Goal: Information Seeking & Learning: Find specific page/section

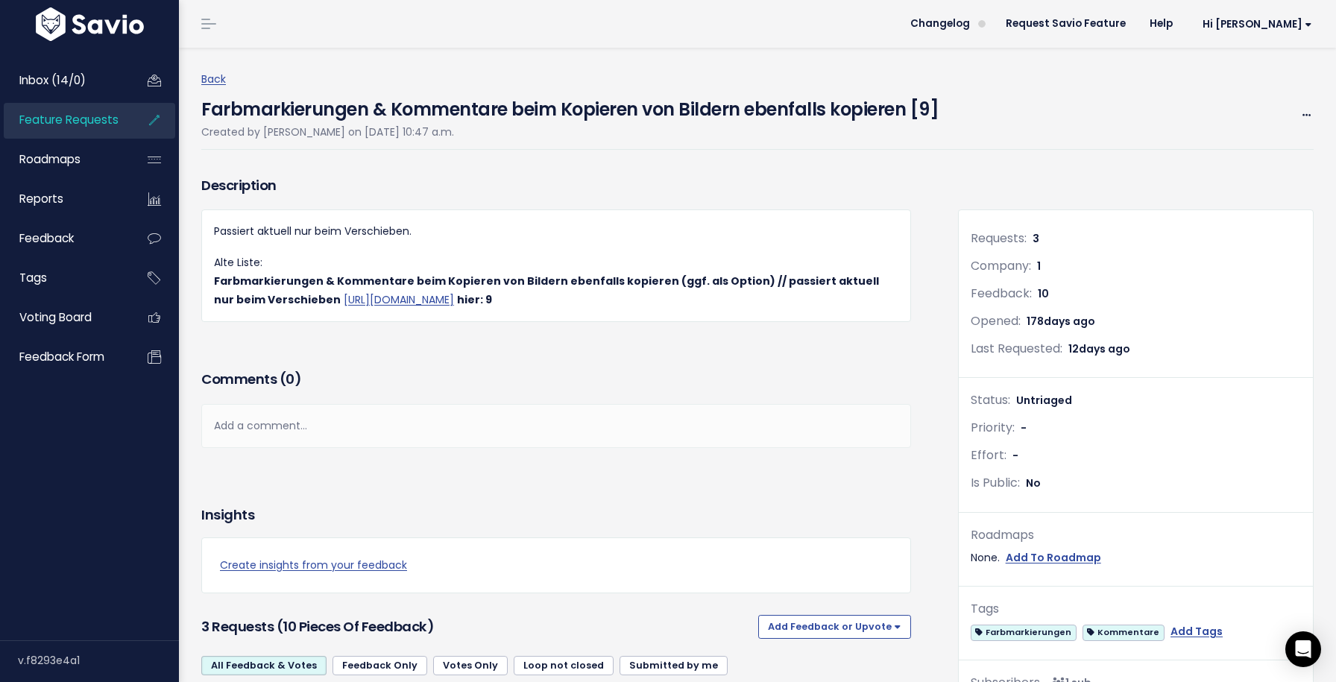
scroll to position [2159, 0]
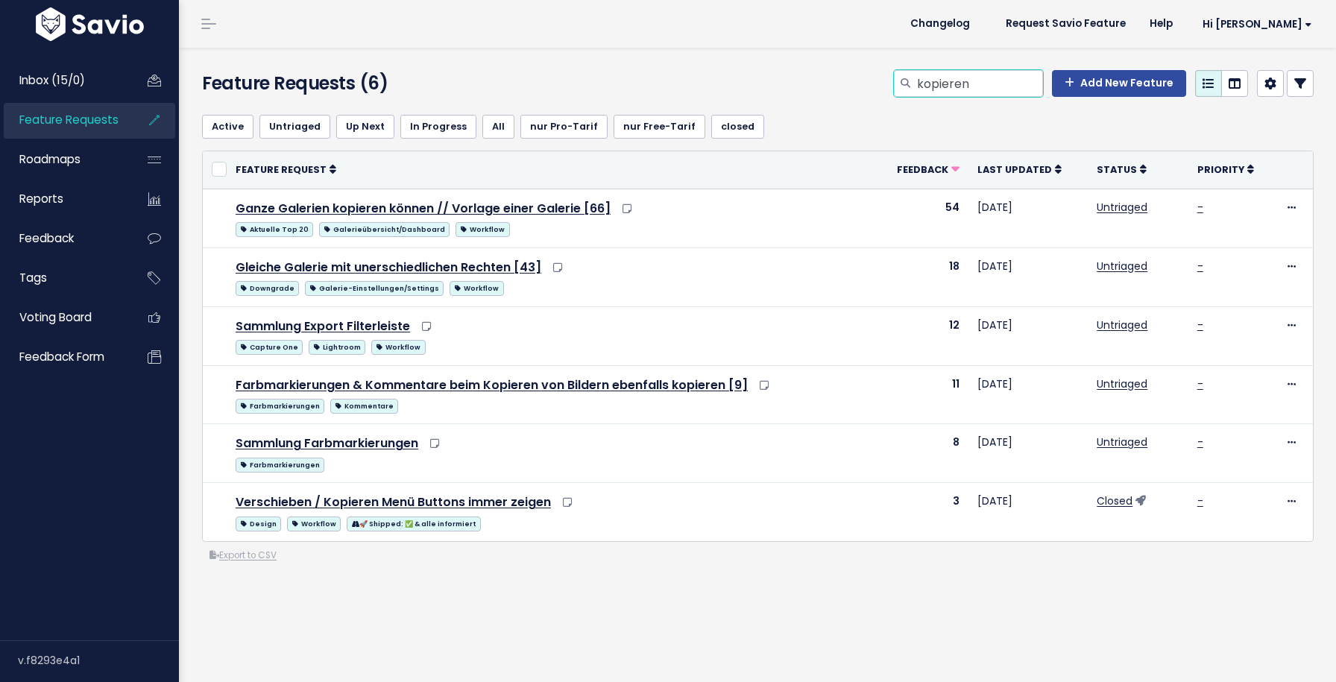
click at [965, 93] on input "kopieren" at bounding box center [978, 83] width 127 height 27
click at [965, 93] on input "kopierendr" at bounding box center [978, 83] width 127 height 27
click at [965, 93] on input "d" at bounding box center [978, 83] width 127 height 27
type input "drag"
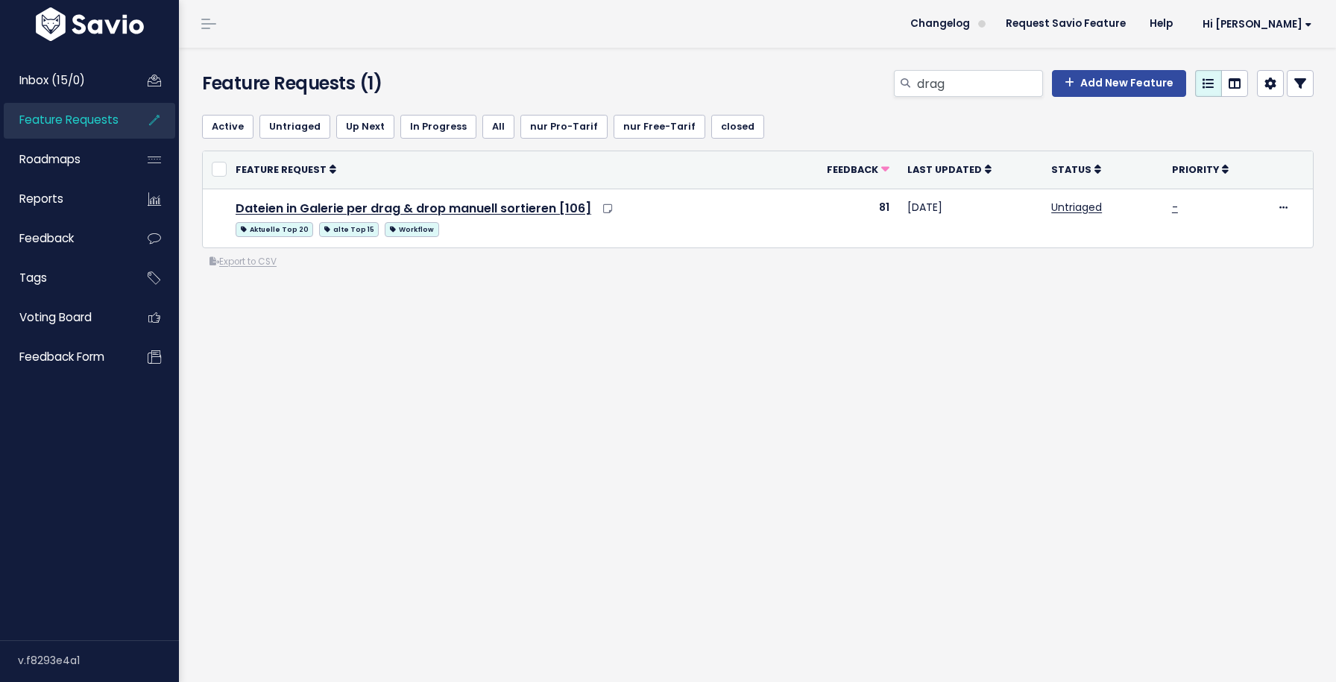
click at [550, 187] on th "Feature Request" at bounding box center [506, 169] width 559 height 37
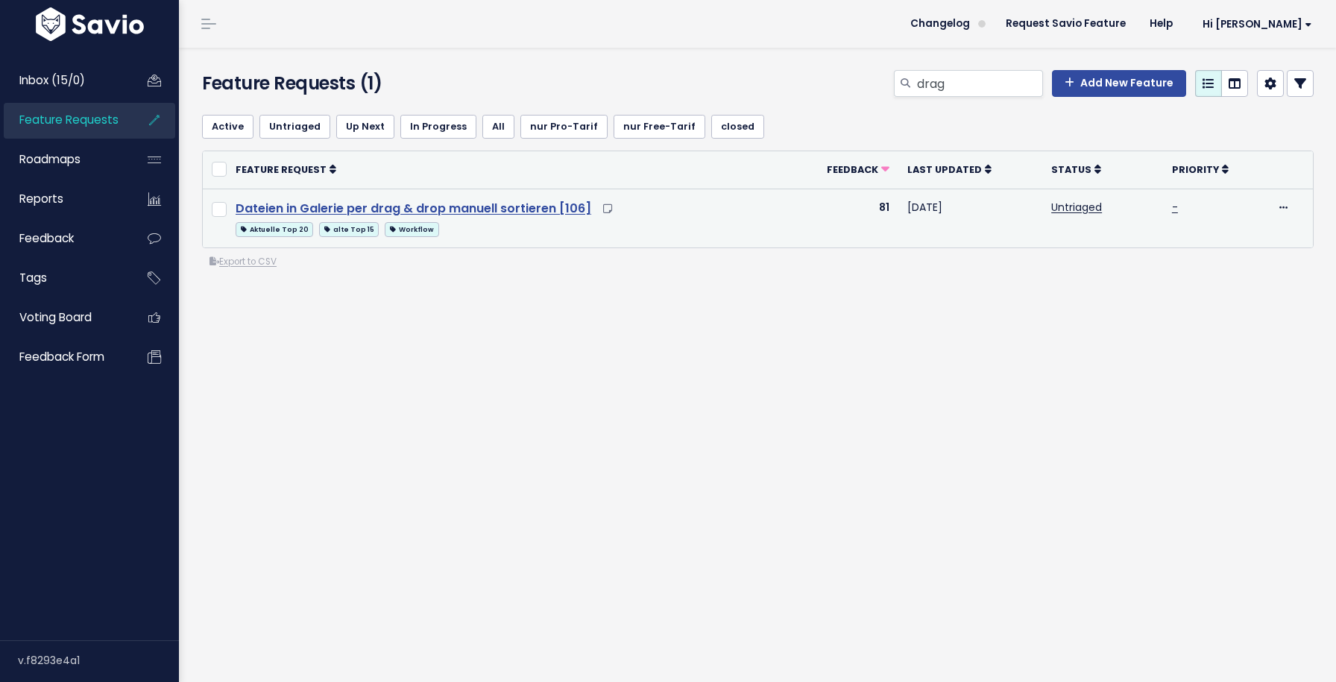
click at [548, 207] on link "Dateien in Galerie per drag & drop manuell sortieren [106]" at bounding box center [414, 208] width 356 height 17
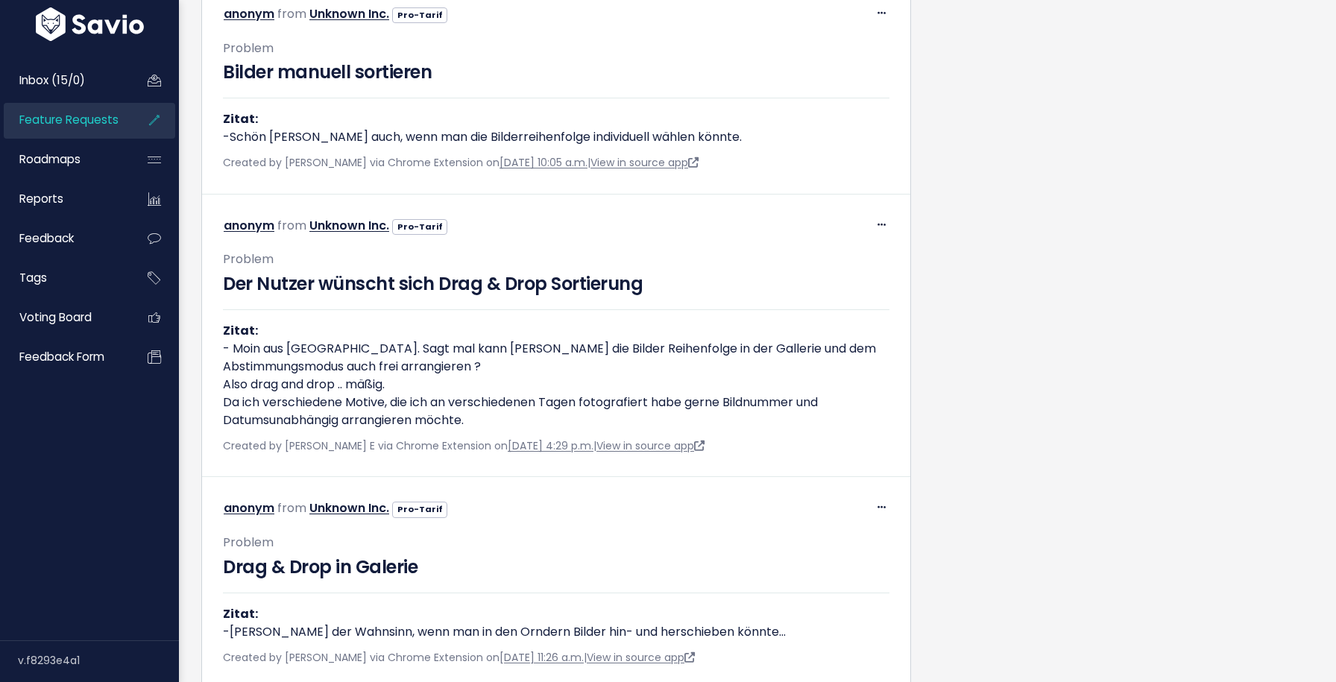
scroll to position [1294, 0]
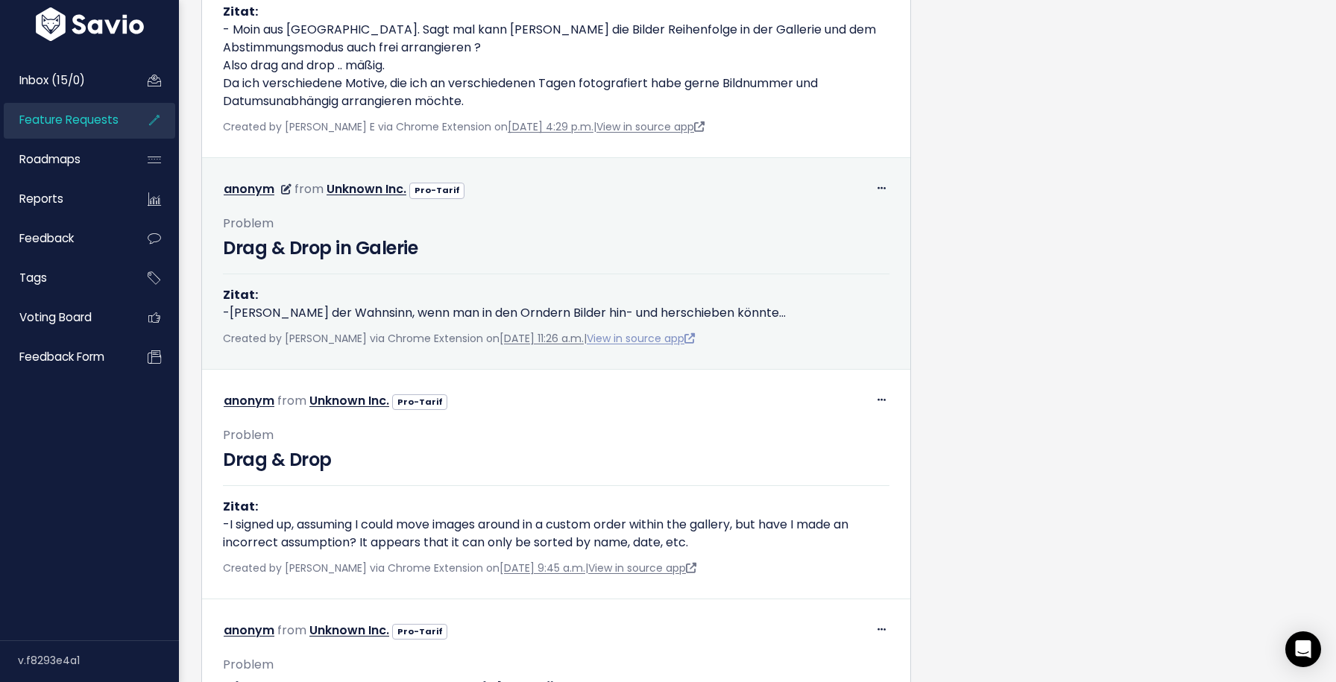
click at [661, 334] on link "View in source app" at bounding box center [641, 338] width 108 height 15
